Goal: Task Accomplishment & Management: Manage account settings

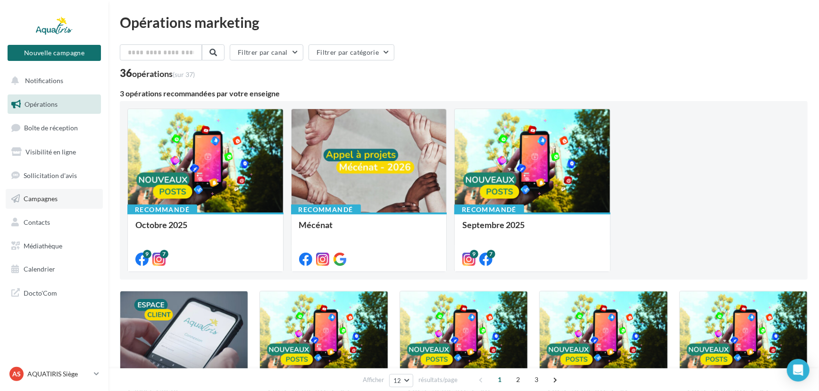
click at [82, 205] on link "Campagnes" at bounding box center [54, 199] width 97 height 20
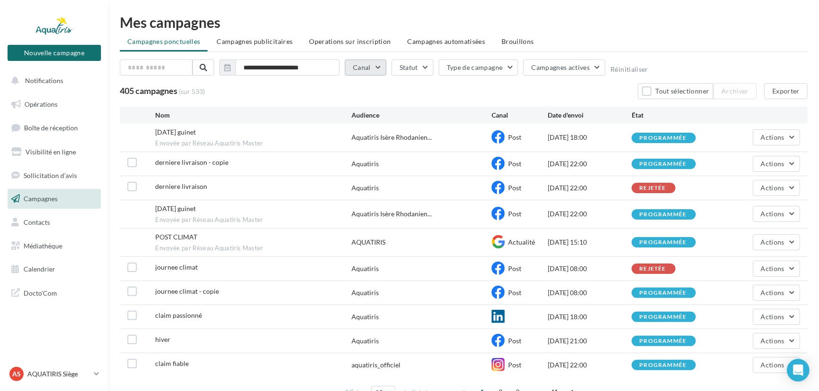
click at [368, 64] on button "Canal" at bounding box center [366, 67] width 42 height 16
click at [368, 135] on icon at bounding box center [373, 130] width 14 height 14
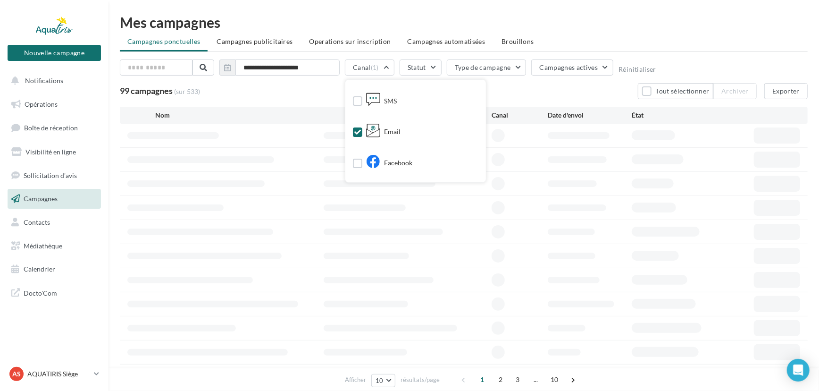
click at [330, 98] on div "99 campagnes (sur 533) Tout sélectionner Archiver Exporter" at bounding box center [464, 91] width 688 height 16
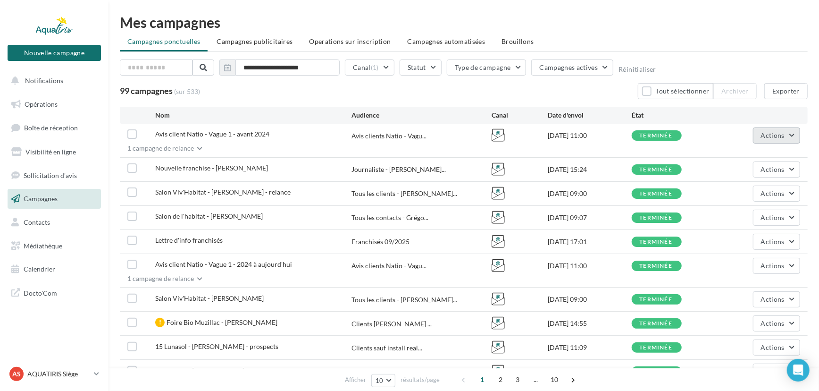
click at [772, 129] on button "Actions" at bounding box center [776, 135] width 47 height 16
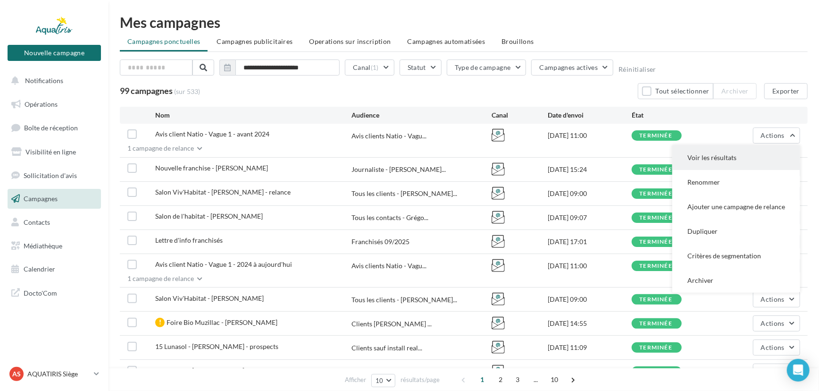
click at [750, 145] on button "Voir les résultats" at bounding box center [737, 157] width 128 height 25
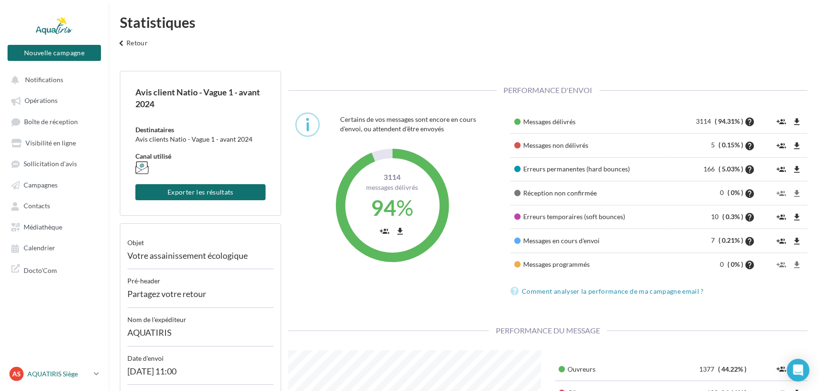
click at [83, 375] on p "AQUATIRIS Siège" at bounding box center [58, 373] width 63 height 9
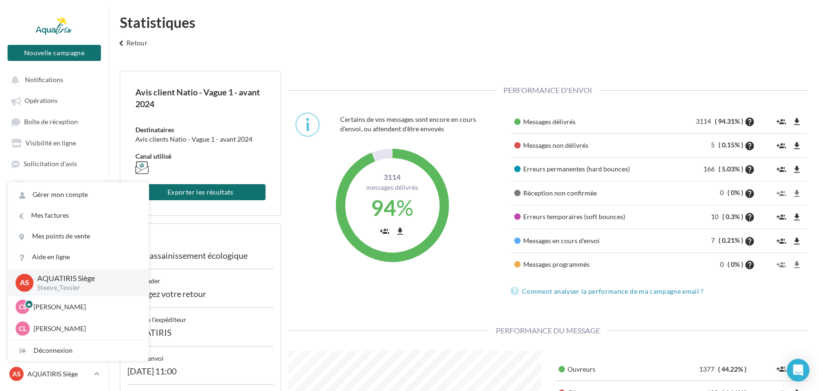
click at [322, 76] on div "Performance d'envoi" at bounding box center [548, 90] width 520 height 39
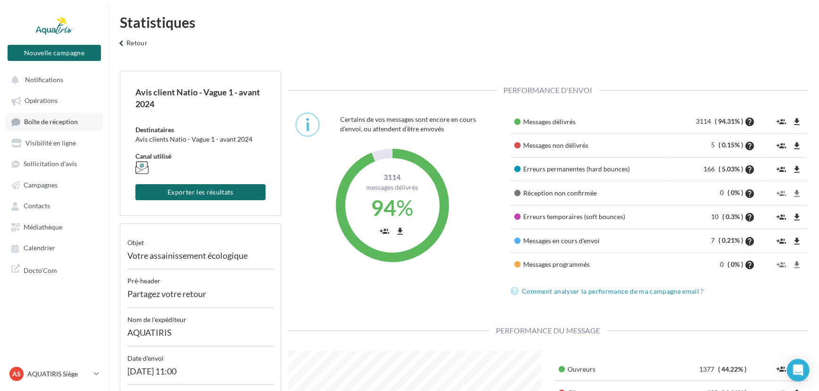
click at [71, 122] on span "Boîte de réception" at bounding box center [51, 122] width 54 height 8
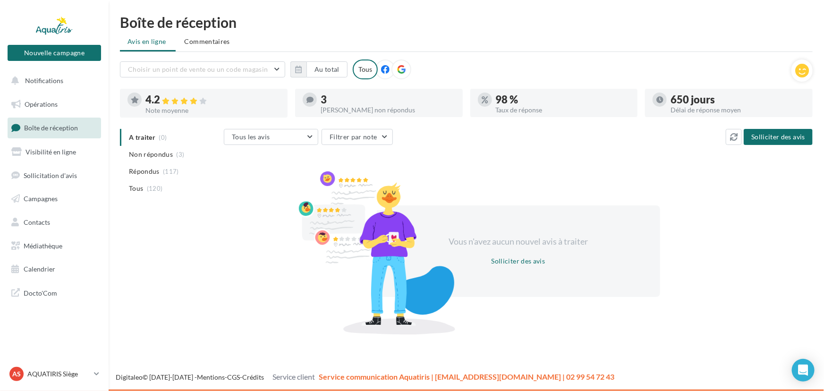
click at [370, 100] on div "3" at bounding box center [387, 99] width 135 height 10
click at [406, 67] on div at bounding box center [401, 69] width 20 height 20
click at [92, 373] on link "AS AQUATIRIS Siège Steeve_Tessier" at bounding box center [54, 374] width 93 height 18
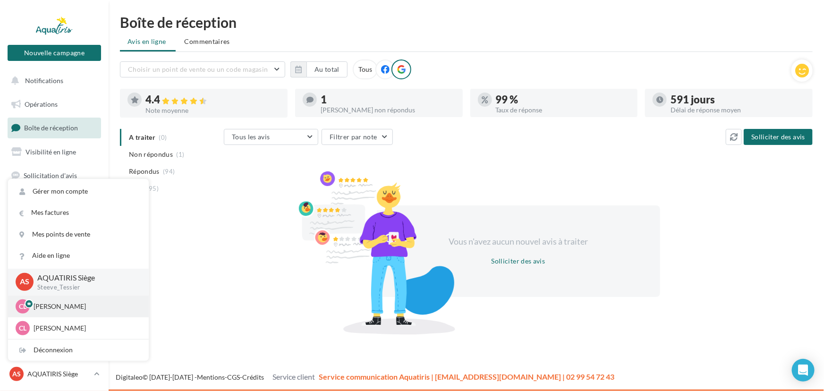
click at [76, 302] on p "[PERSON_NAME]" at bounding box center [86, 306] width 104 height 9
